Goal: Check status

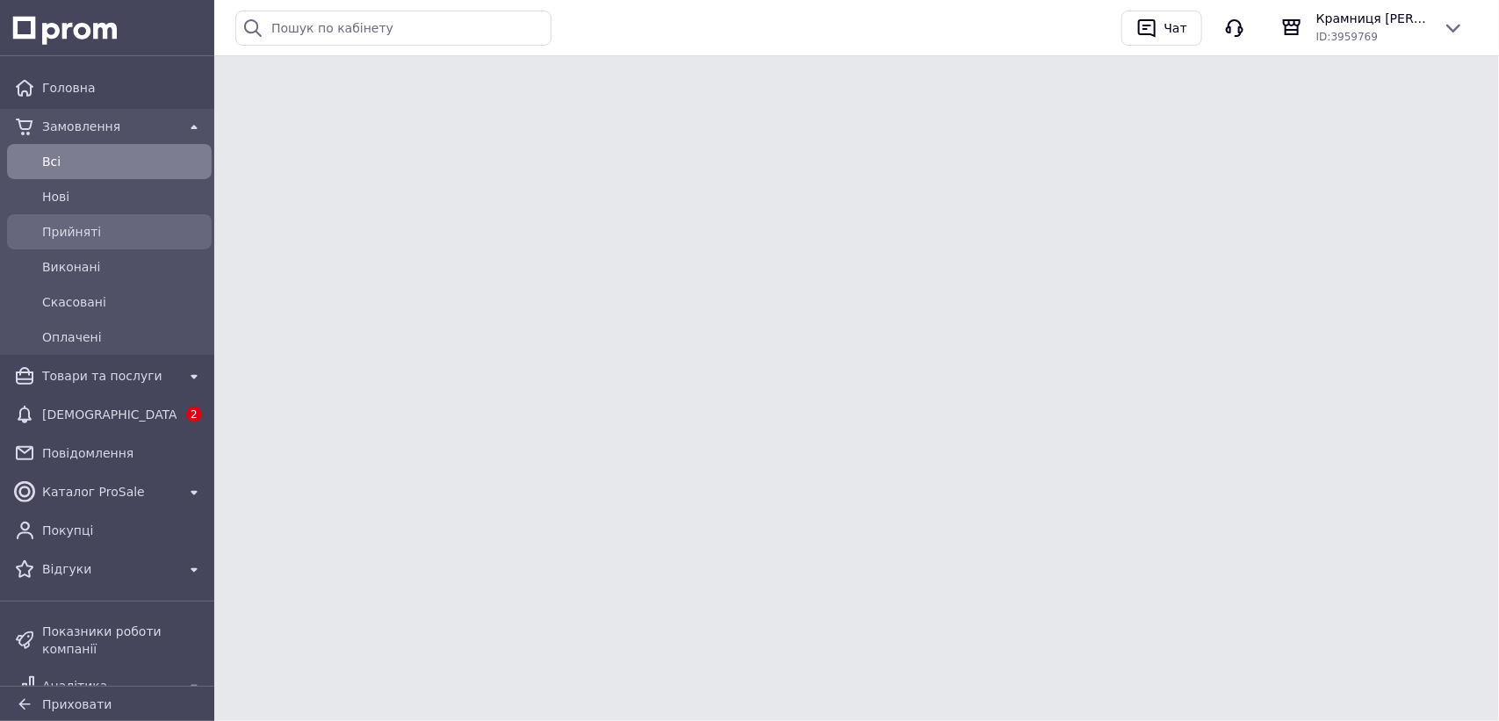
click at [120, 223] on span "Прийняті" at bounding box center [123, 232] width 162 height 18
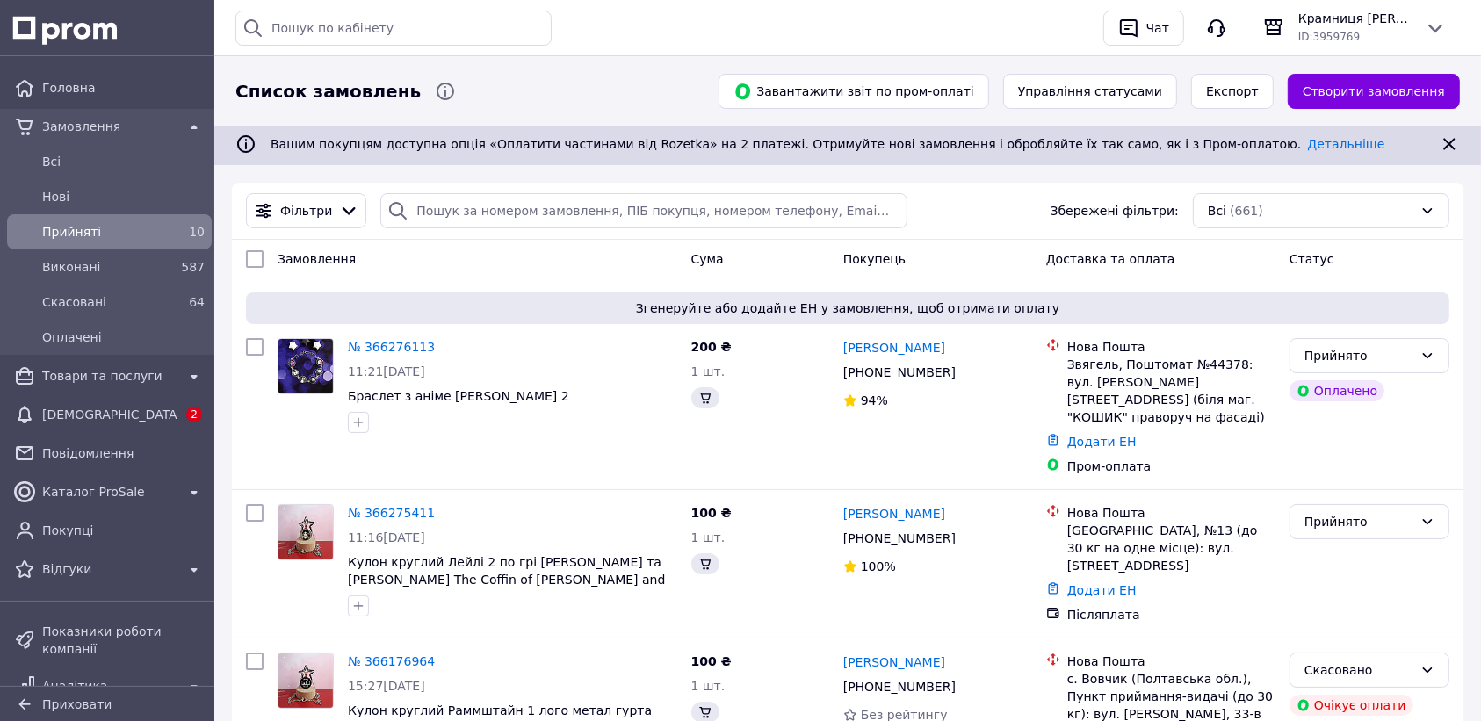
click at [92, 231] on span "Прийняті" at bounding box center [105, 232] width 127 height 18
click at [81, 278] on div "Виконані" at bounding box center [106, 267] width 134 height 25
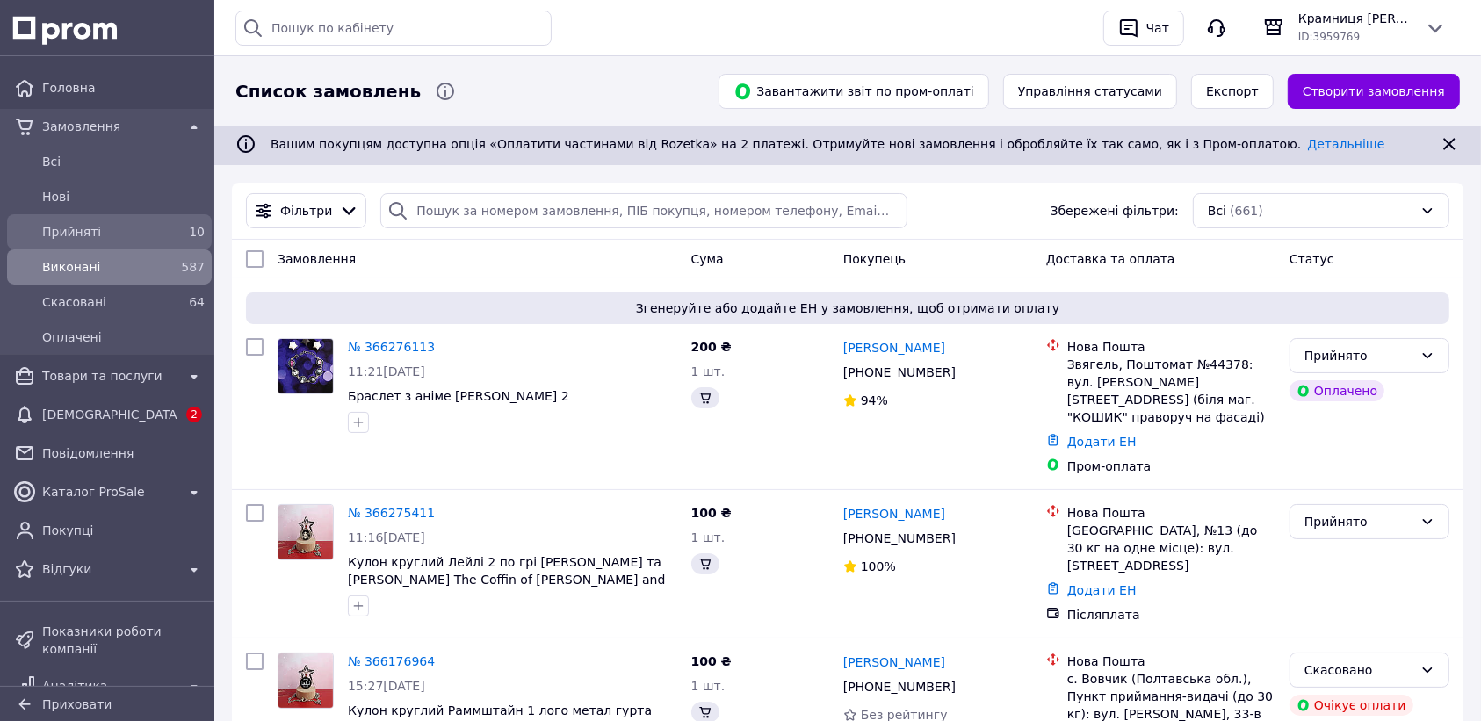
click at [76, 237] on span "Прийняті" at bounding box center [105, 232] width 127 height 18
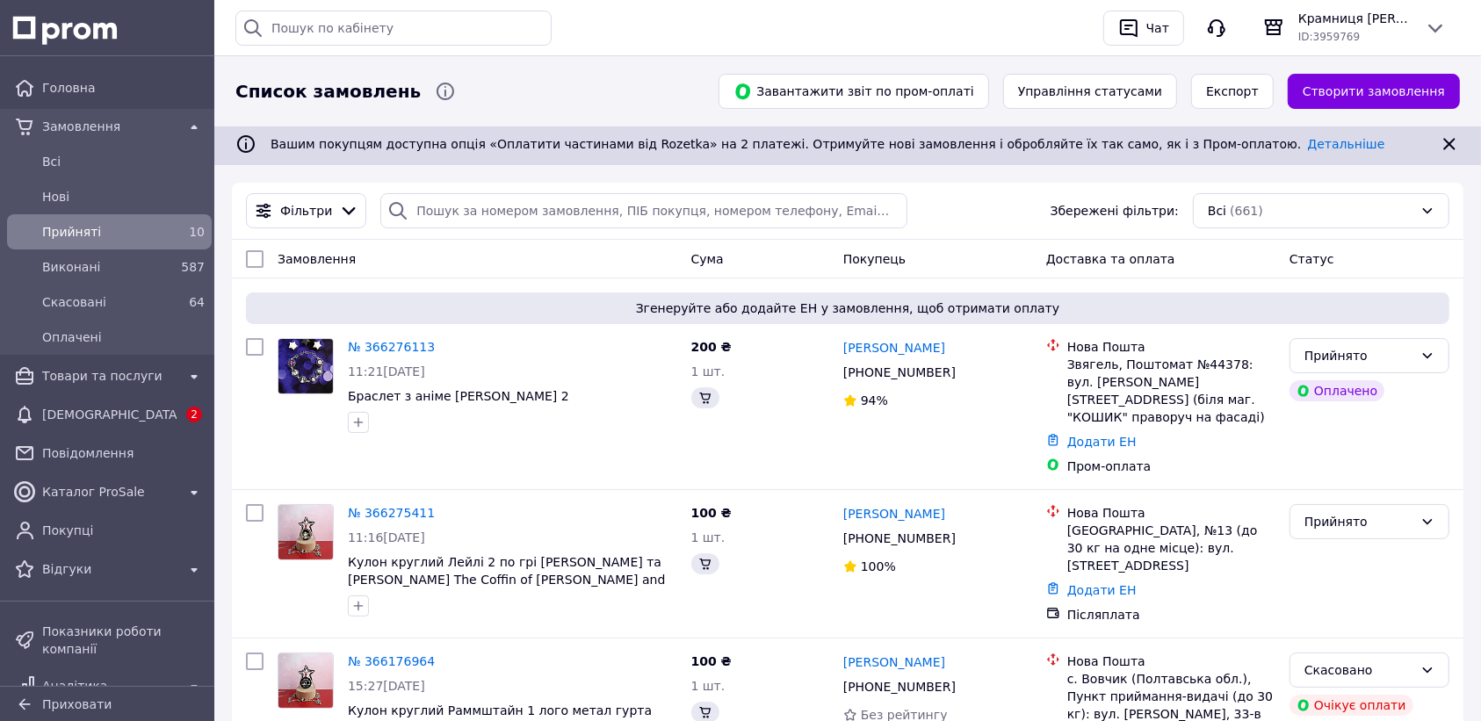
click at [76, 237] on span "Прийняті" at bounding box center [105, 232] width 127 height 18
click at [77, 83] on span "Головна" at bounding box center [123, 88] width 162 height 18
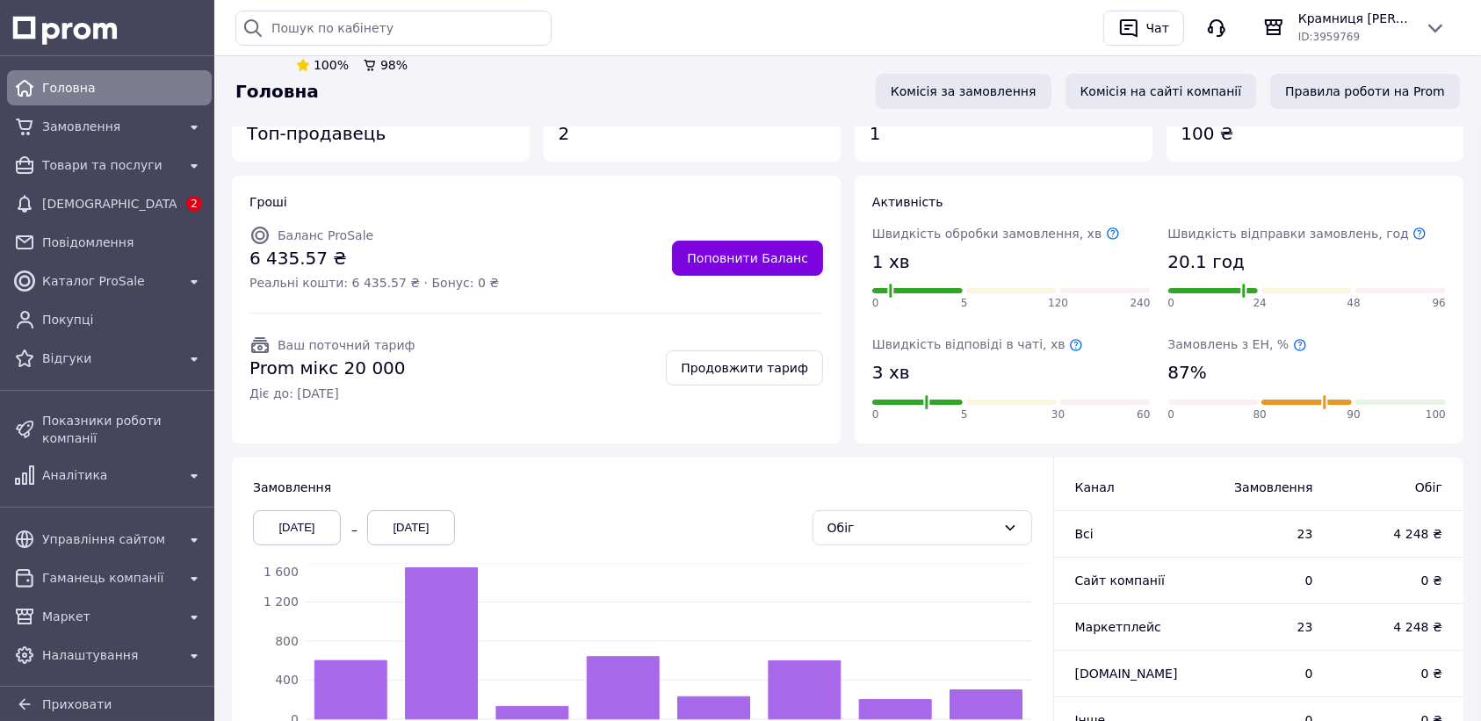
scroll to position [97, 0]
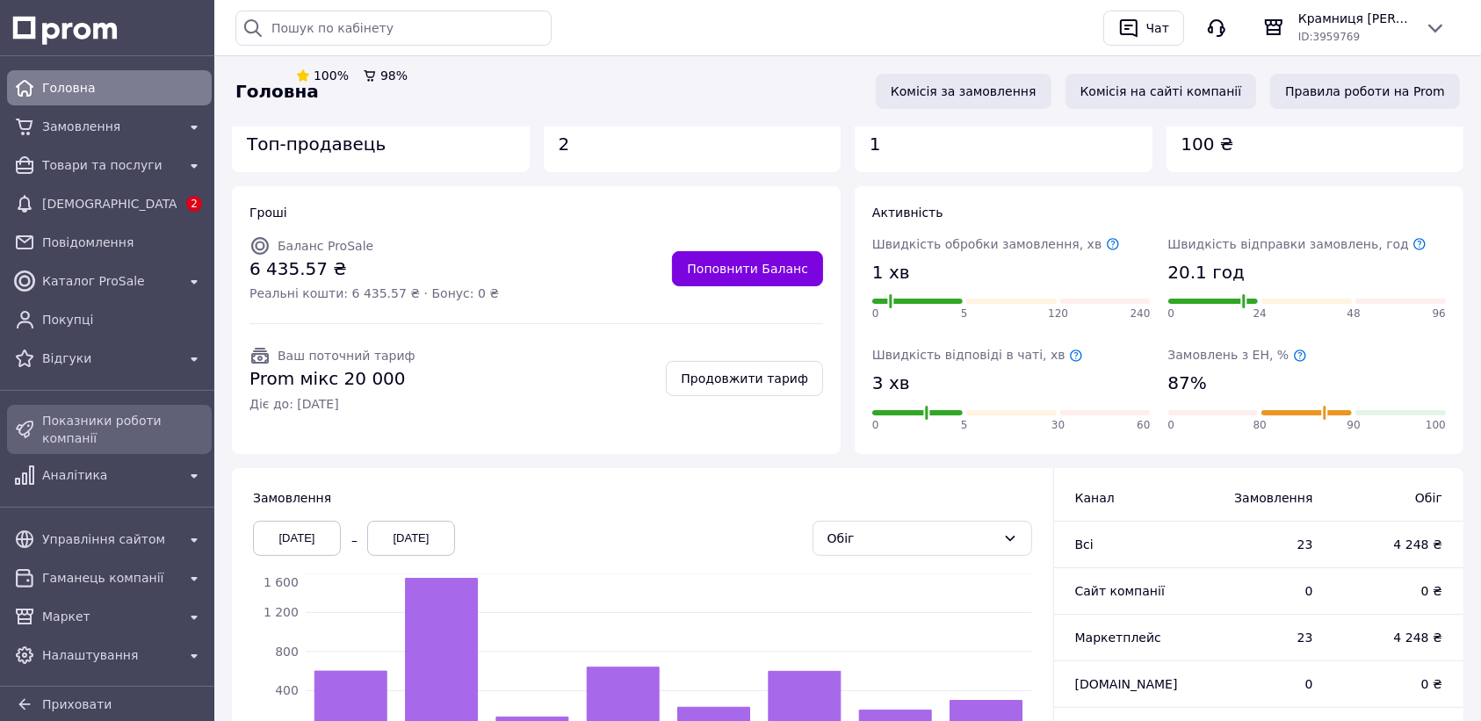
click at [119, 423] on span "Показники роботи компанії" at bounding box center [123, 429] width 162 height 35
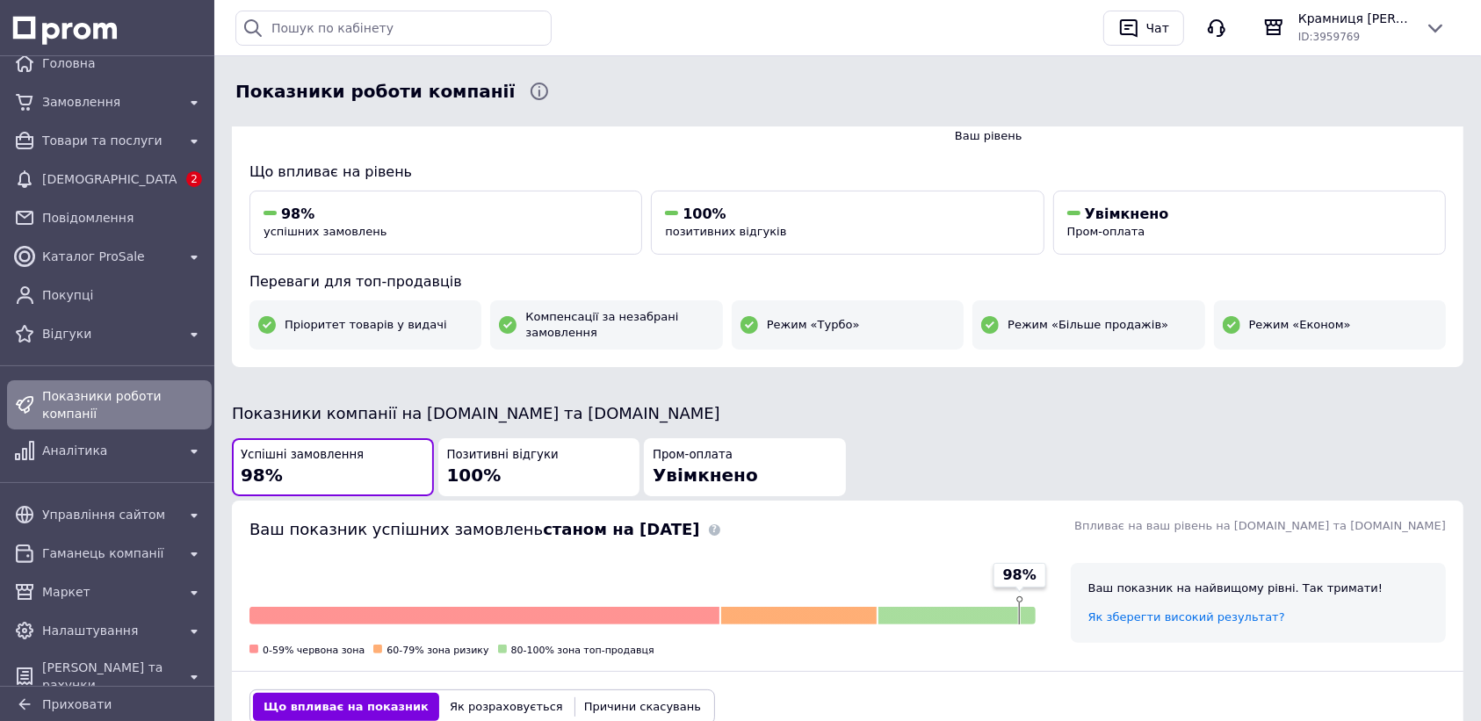
scroll to position [104, 0]
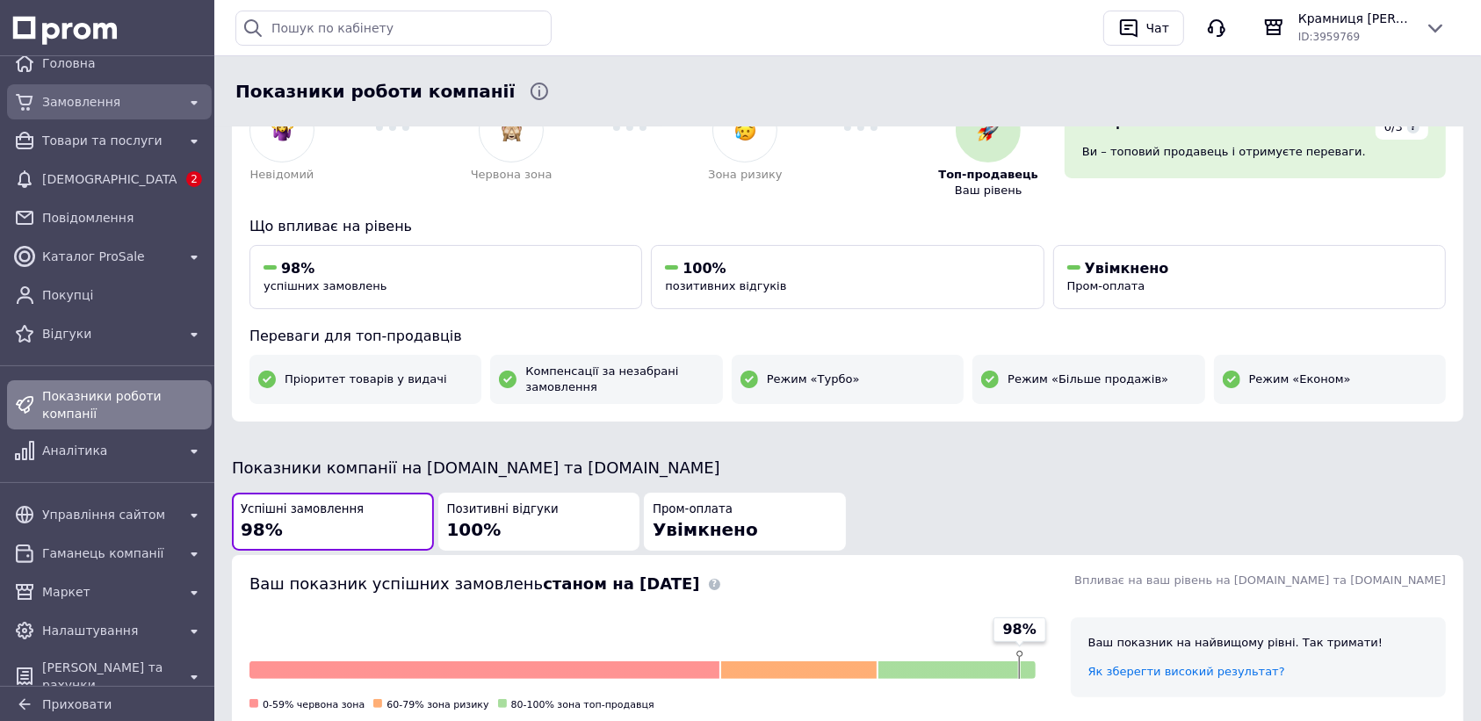
click at [137, 97] on span "Замовлення" at bounding box center [109, 102] width 134 height 18
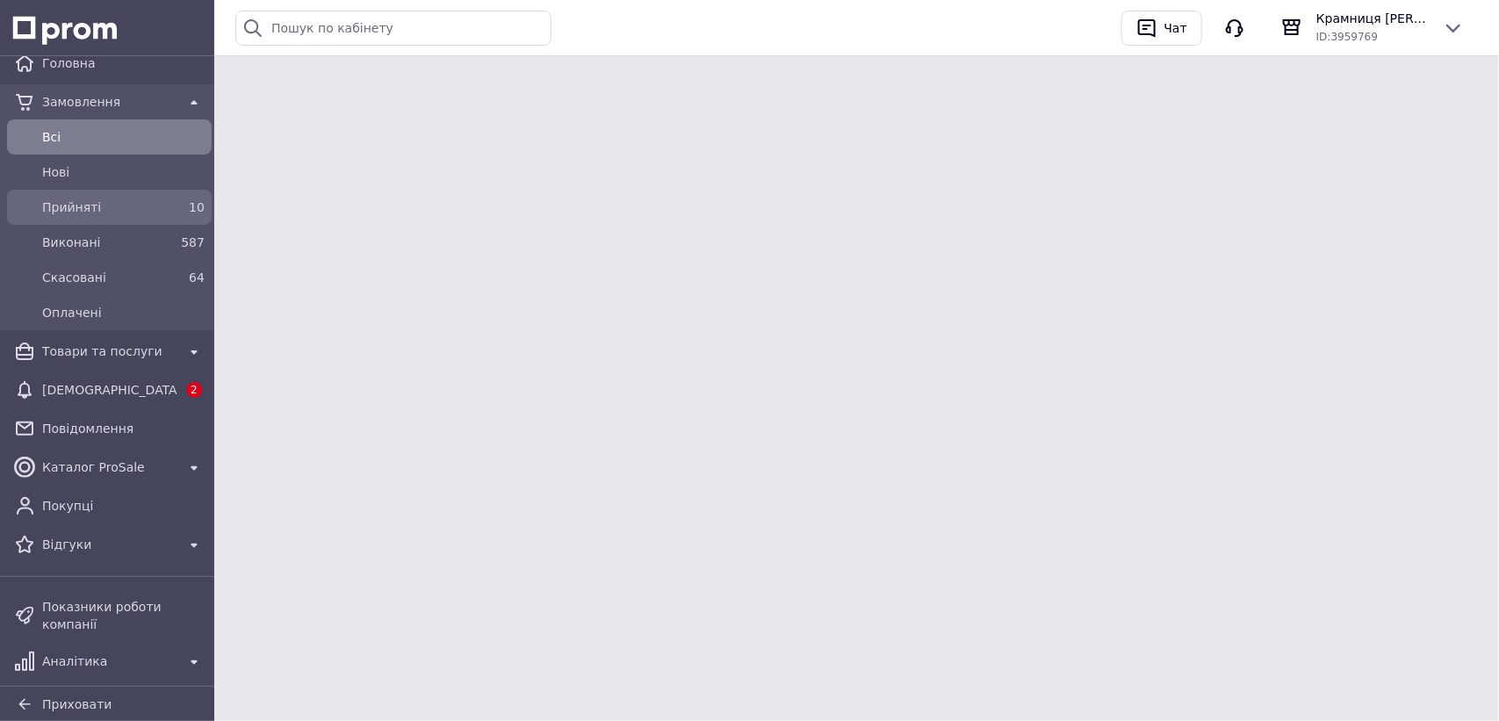
click at [69, 218] on div "Прийняті" at bounding box center [106, 207] width 134 height 25
